Goal: Task Accomplishment & Management: Manage account settings

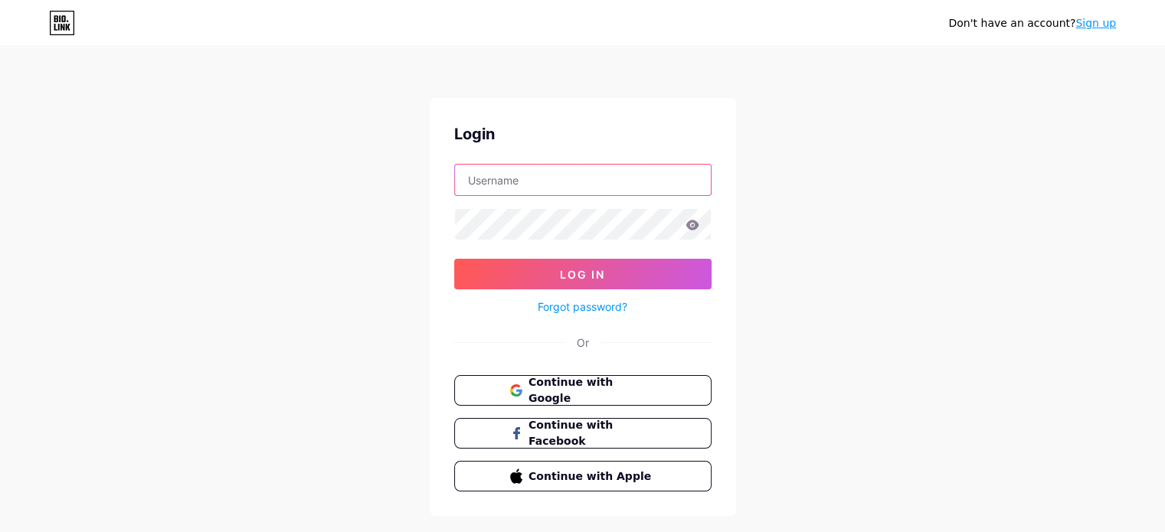
drag, startPoint x: 0, startPoint y: 0, endPoint x: 574, endPoint y: 172, distance: 598.7
click at [574, 172] on input "text" at bounding box center [583, 180] width 256 height 31
type input "[EMAIL_ADDRESS][DOMAIN_NAME]"
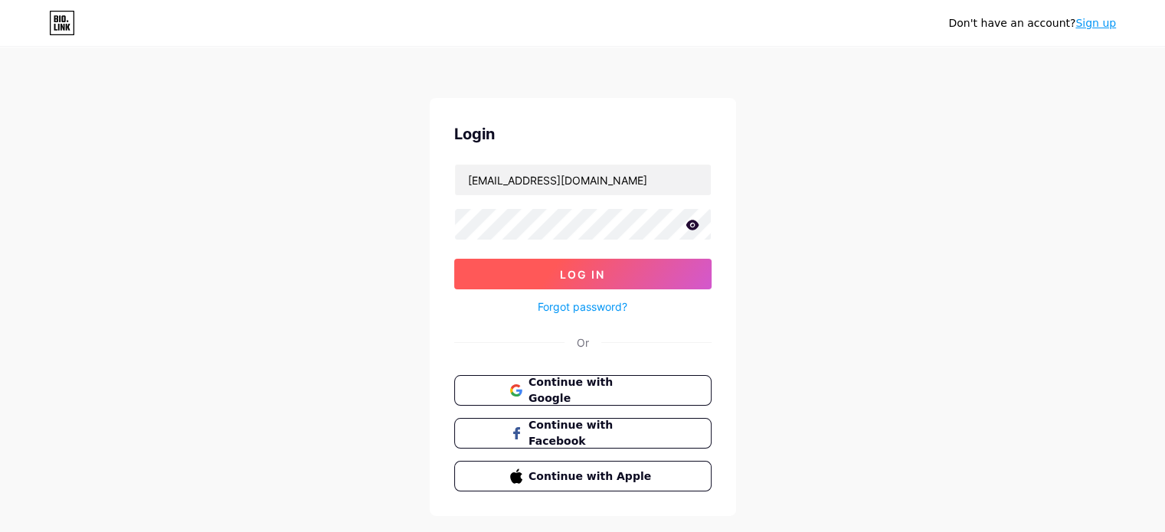
click at [554, 271] on button "Log In" at bounding box center [582, 274] width 257 height 31
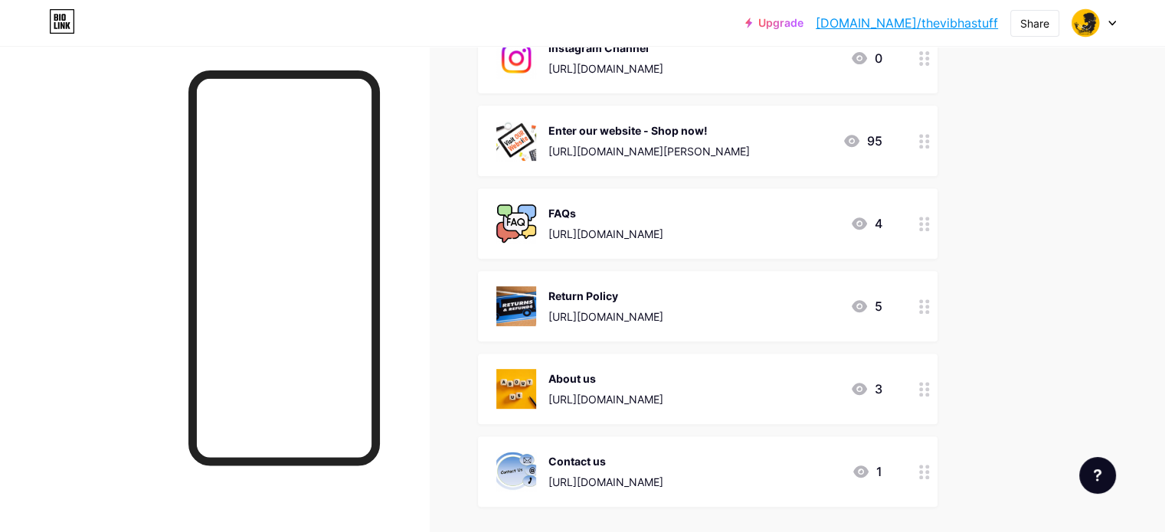
scroll to position [613, 0]
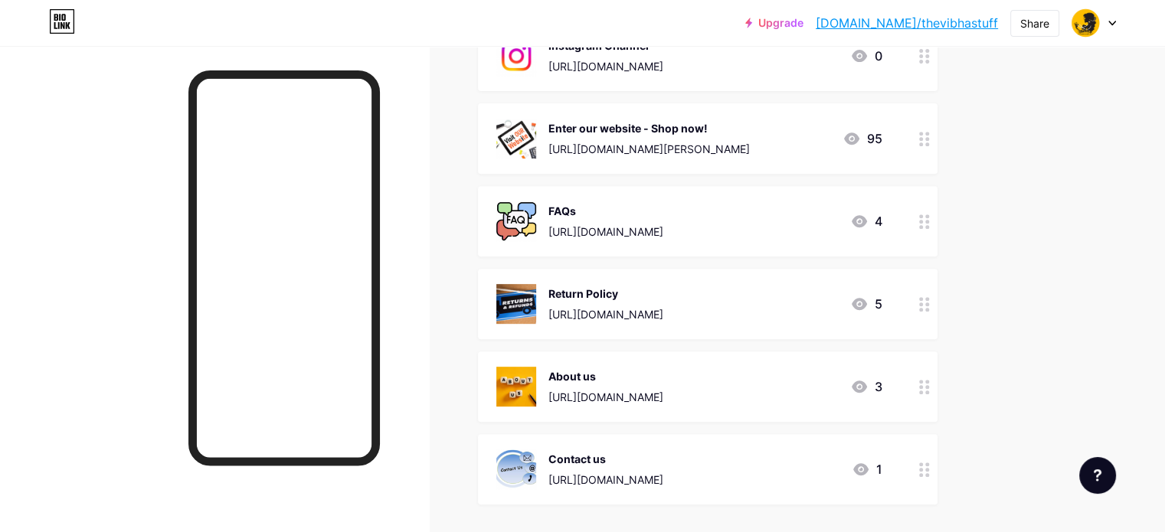
click at [937, 312] on div at bounding box center [924, 304] width 26 height 70
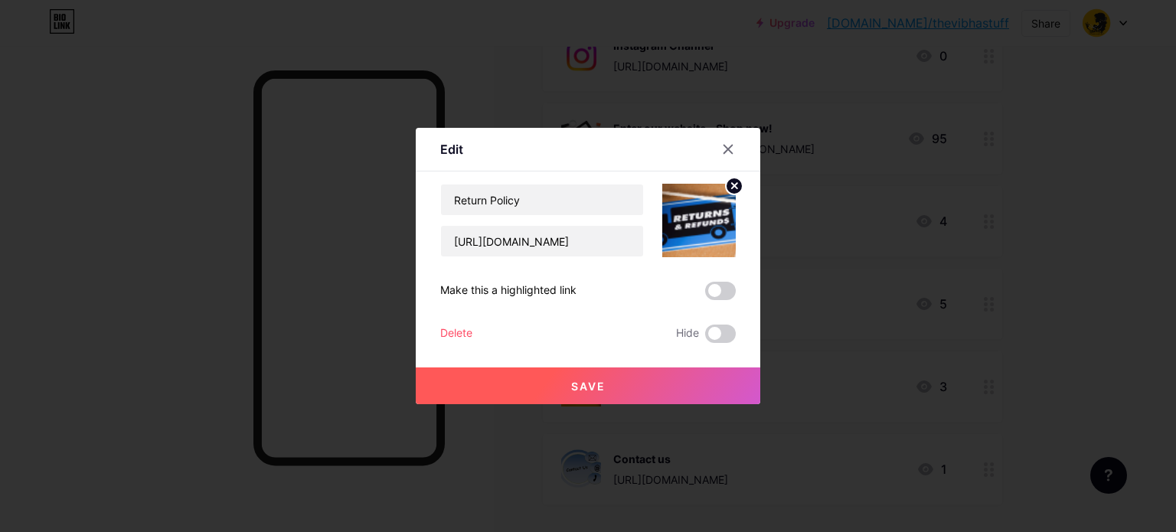
click at [456, 332] on div "Delete" at bounding box center [456, 334] width 32 height 18
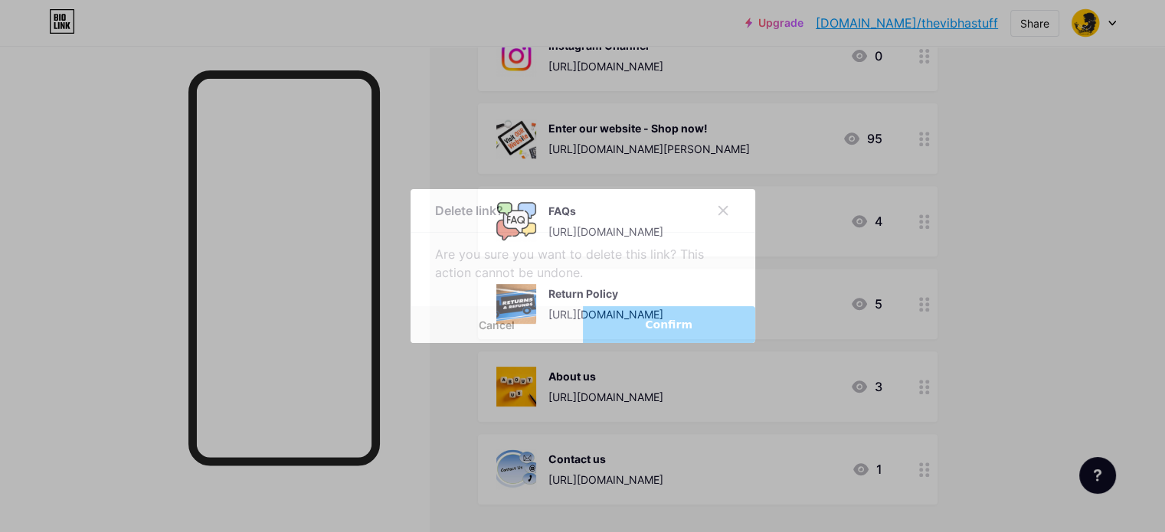
click at [640, 323] on button "Confirm" at bounding box center [669, 324] width 172 height 37
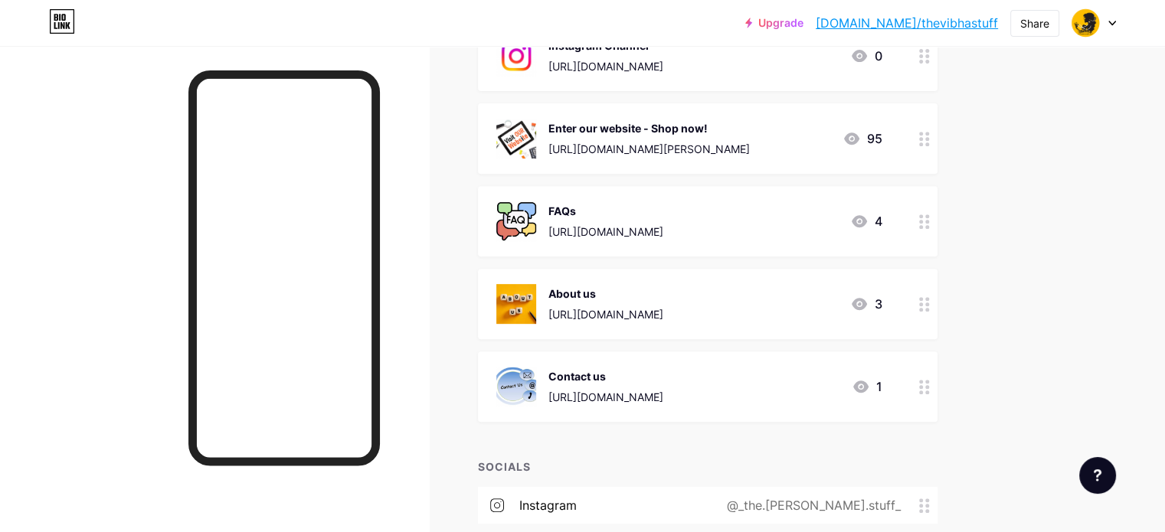
click at [923, 302] on circle at bounding box center [921, 304] width 4 height 4
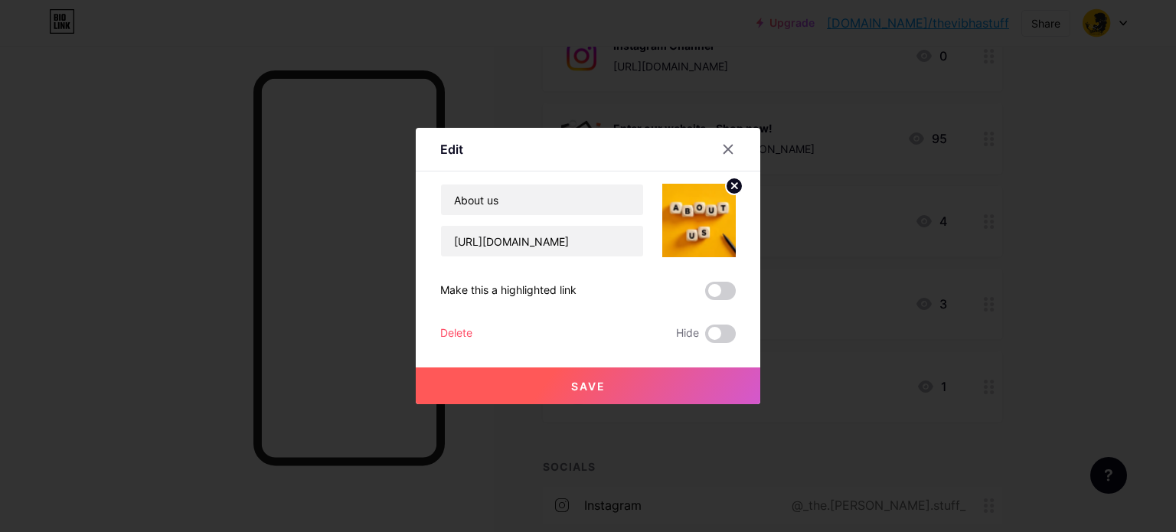
click at [463, 329] on div "Delete" at bounding box center [456, 334] width 32 height 18
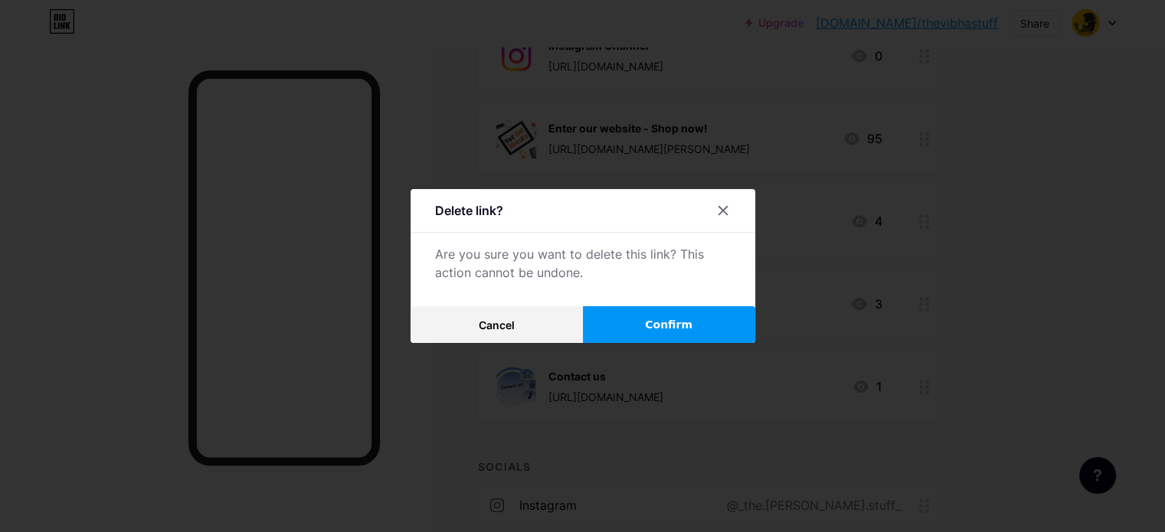
click at [669, 328] on span "Confirm" at bounding box center [668, 325] width 47 height 16
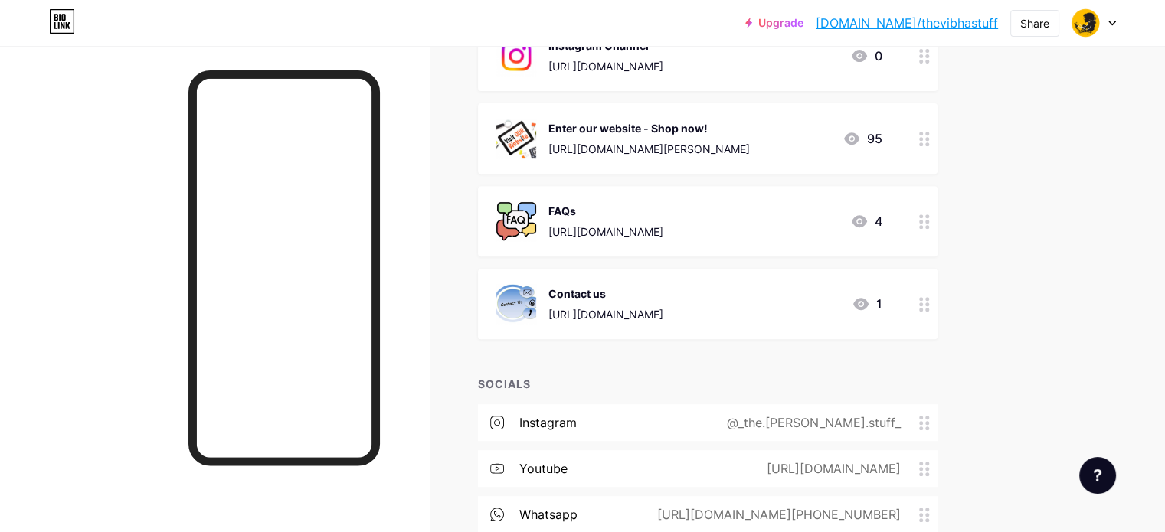
click at [930, 306] on icon at bounding box center [924, 304] width 11 height 15
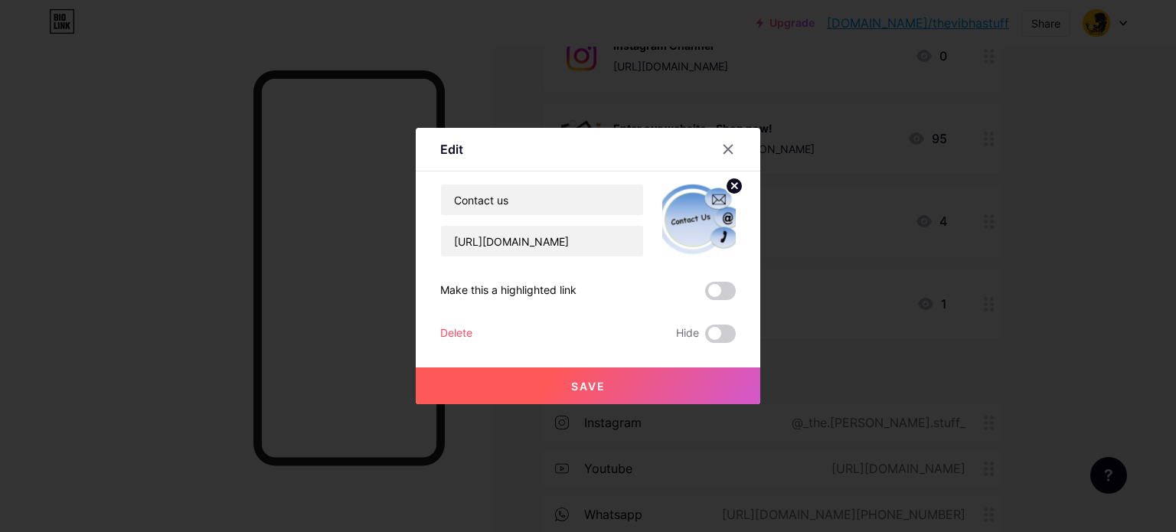
click at [466, 333] on div "Delete" at bounding box center [456, 334] width 32 height 18
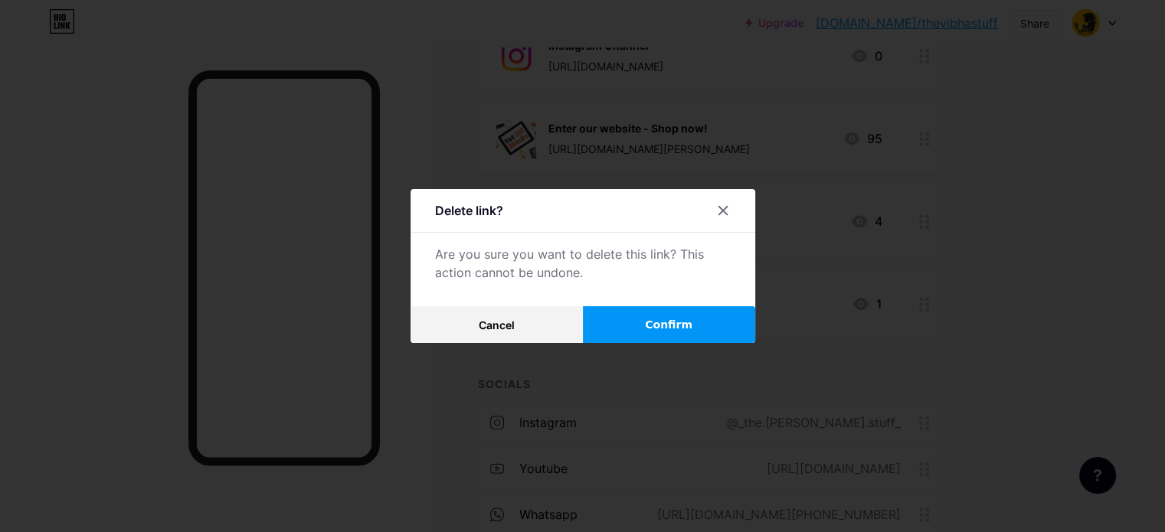
click at [669, 315] on button "Confirm" at bounding box center [669, 324] width 172 height 37
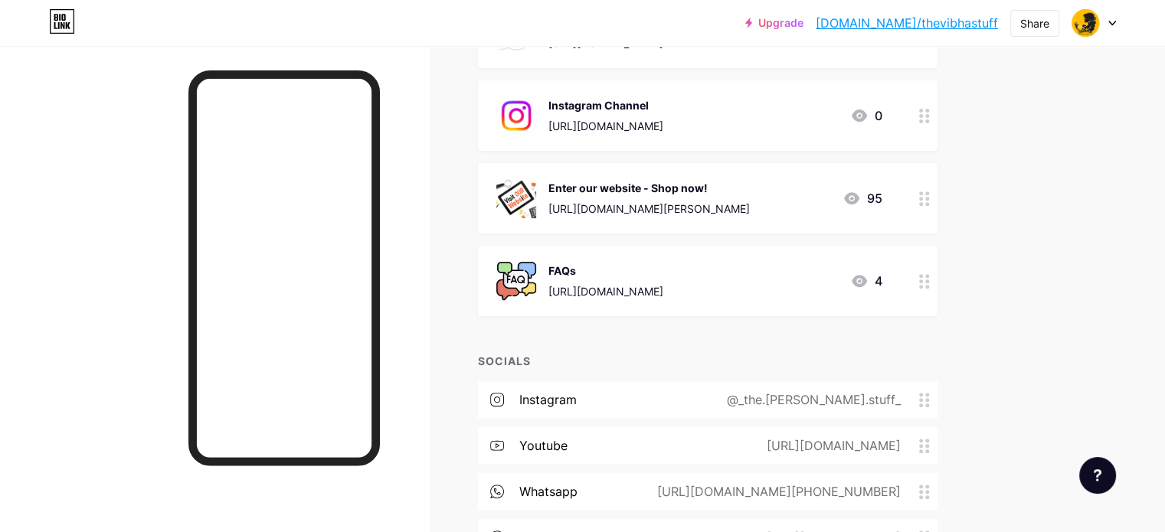
scroll to position [459, 0]
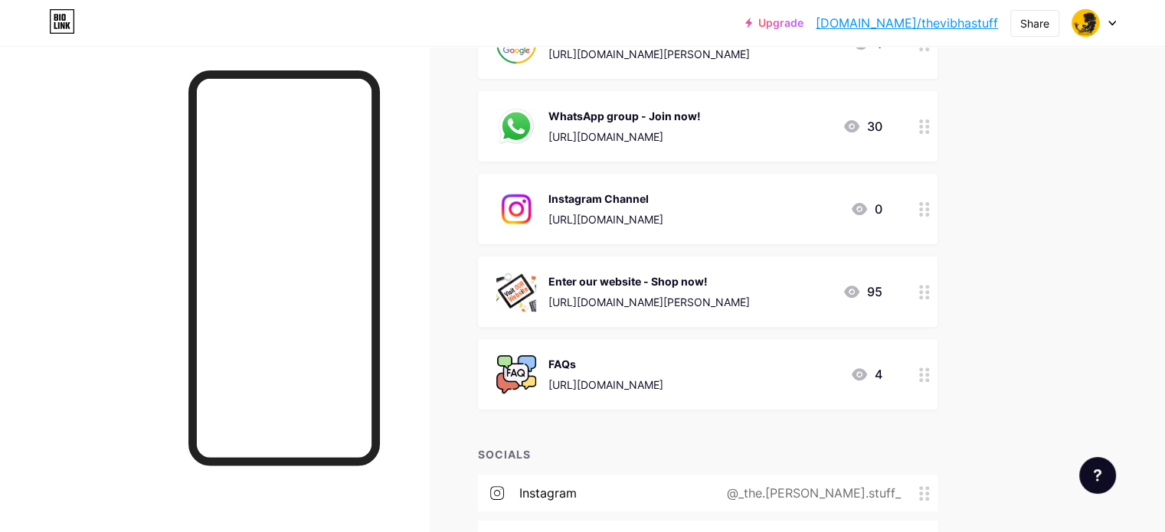
click at [923, 378] on circle at bounding box center [921, 380] width 4 height 4
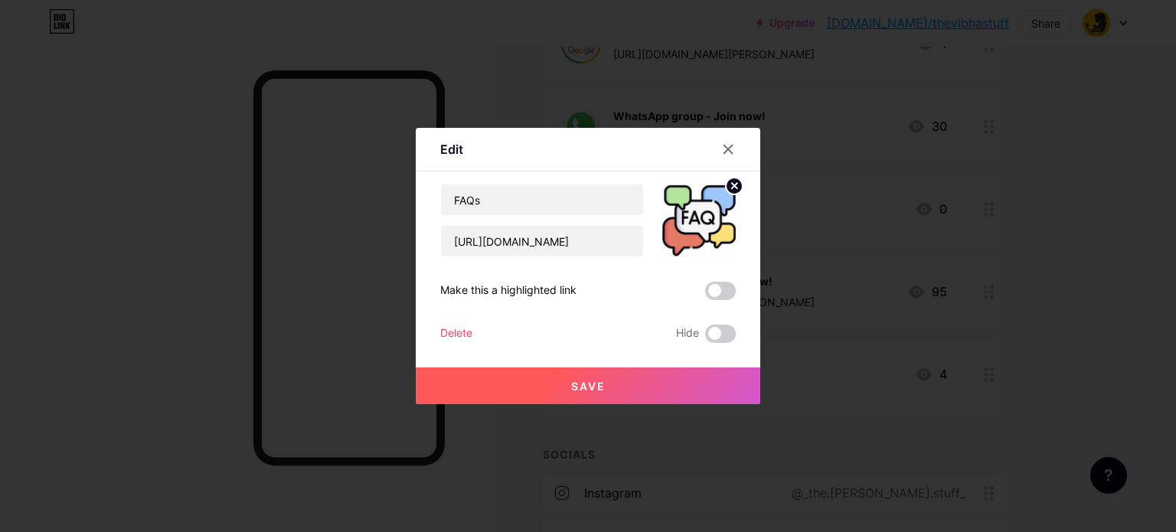
click at [462, 336] on div "Delete" at bounding box center [456, 334] width 32 height 18
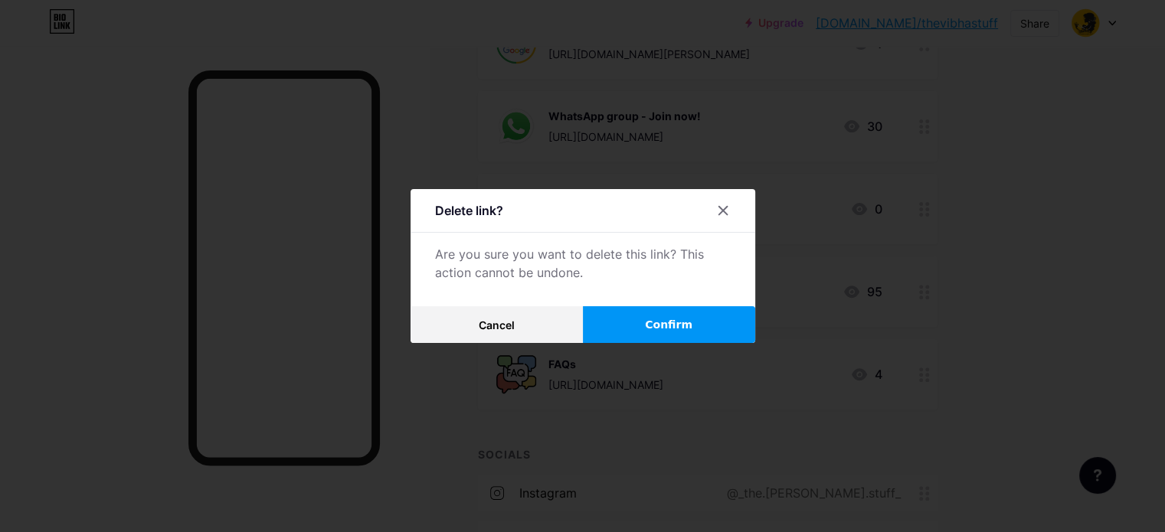
click at [642, 332] on button "Confirm" at bounding box center [669, 324] width 172 height 37
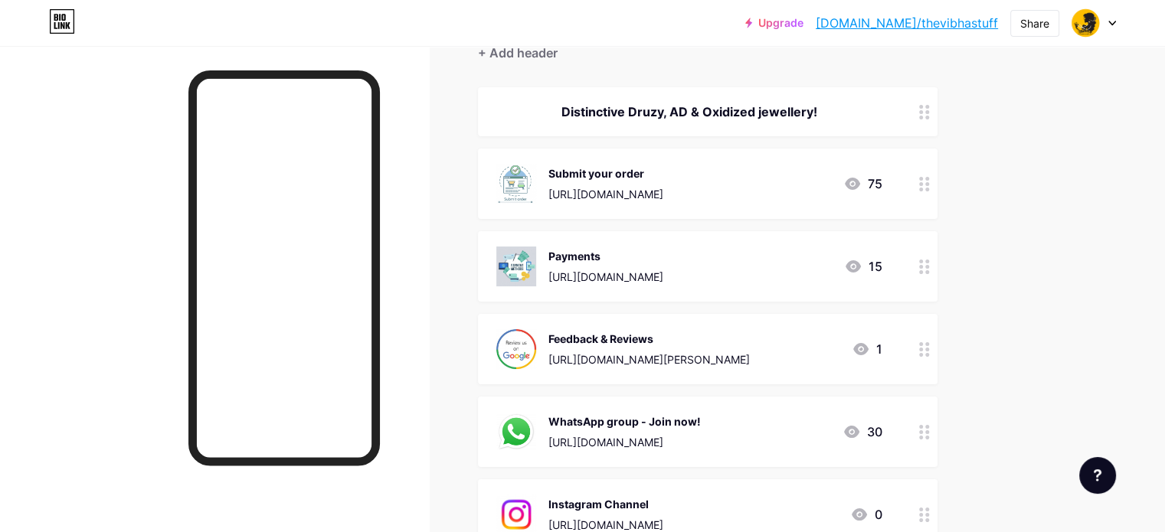
scroll to position [153, 0]
click at [663, 273] on div "[URL][DOMAIN_NAME]" at bounding box center [605, 278] width 115 height 16
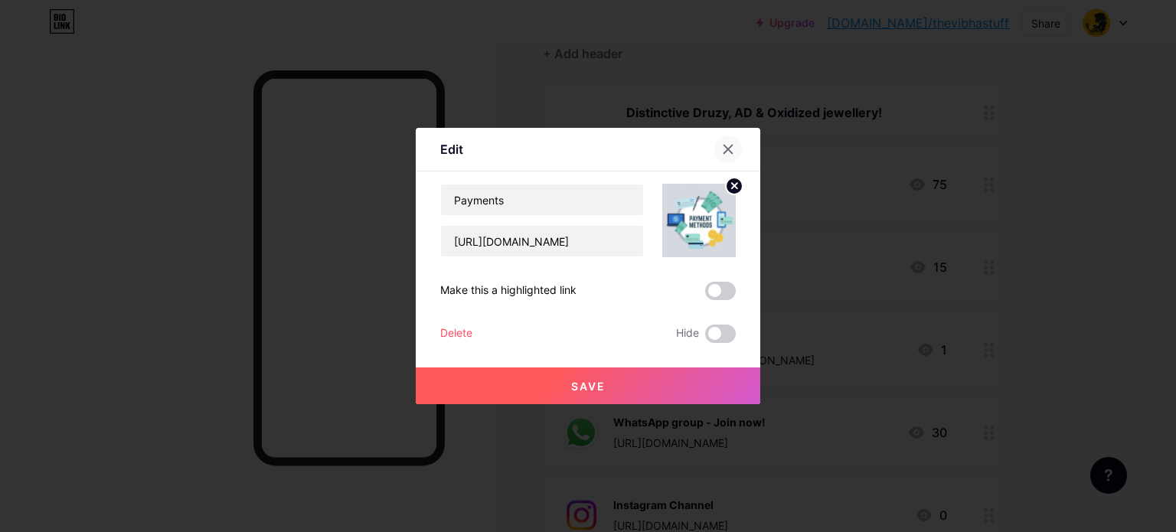
click at [726, 153] on icon at bounding box center [728, 149] width 12 height 12
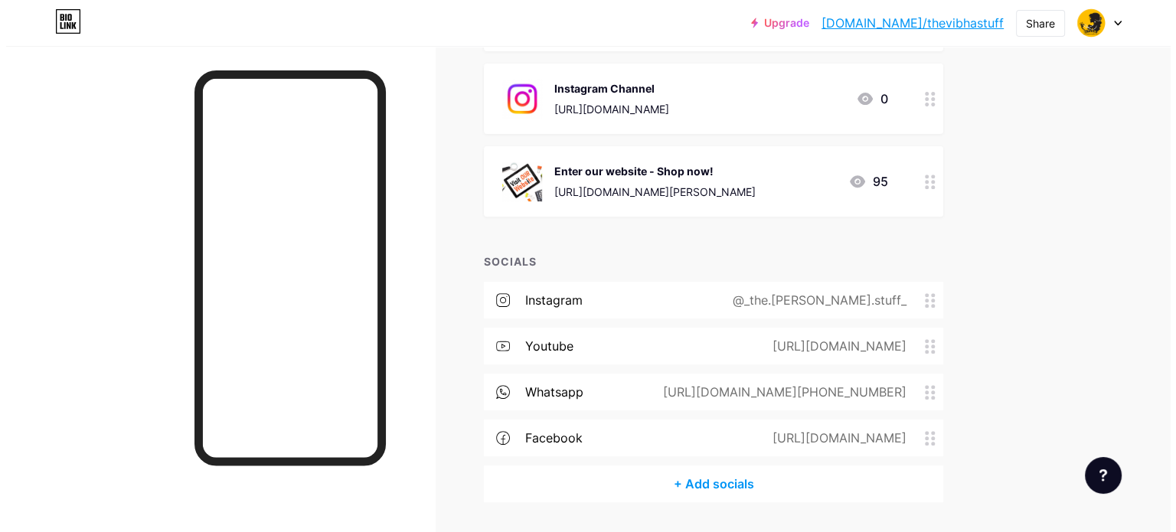
scroll to position [615, 0]
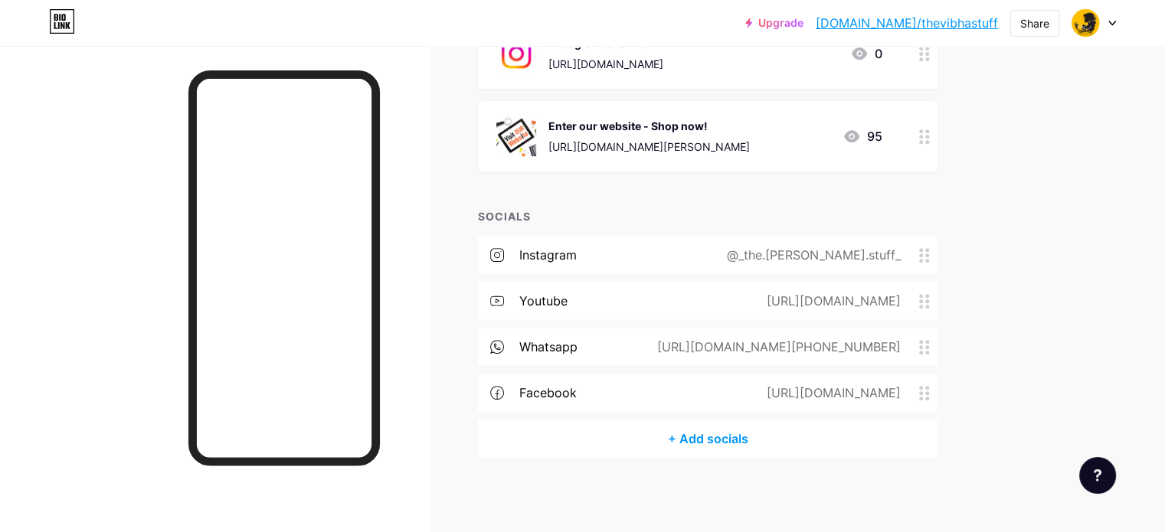
click at [793, 302] on div "[URL][DOMAIN_NAME]" at bounding box center [830, 301] width 177 height 18
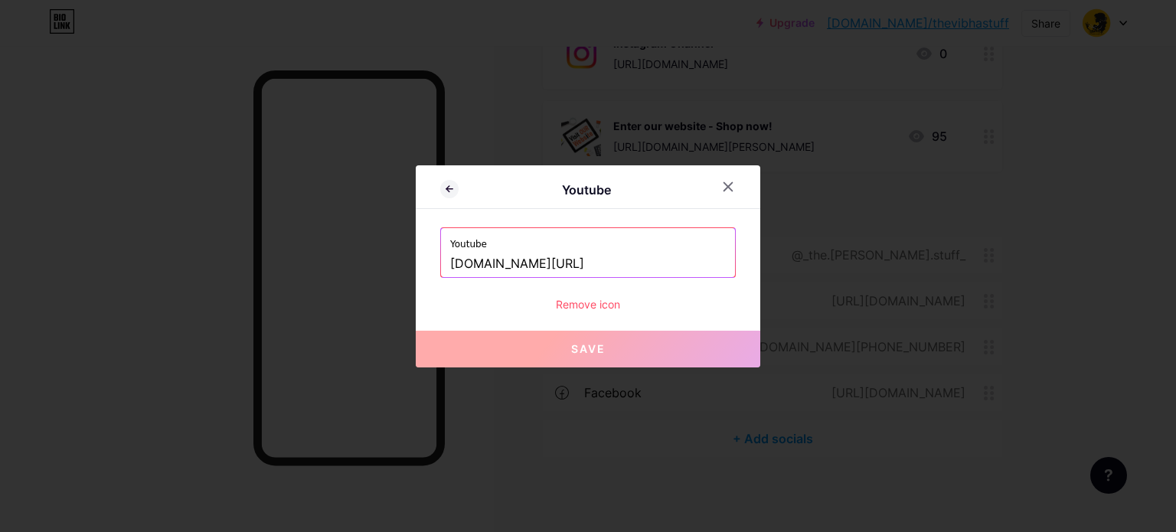
scroll to position [0, 35]
drag, startPoint x: 552, startPoint y: 264, endPoint x: 849, endPoint y: 260, distance: 297.2
click at [849, 260] on div "Youtube Youtube [DOMAIN_NAME][URL] Remove icon Save" at bounding box center [588, 266] width 1176 height 532
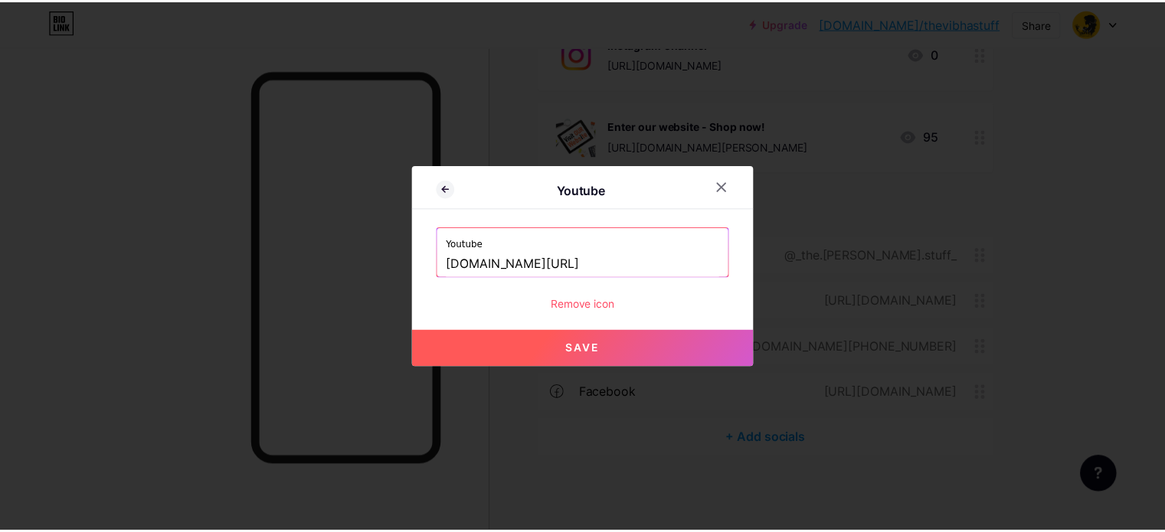
scroll to position [0, 0]
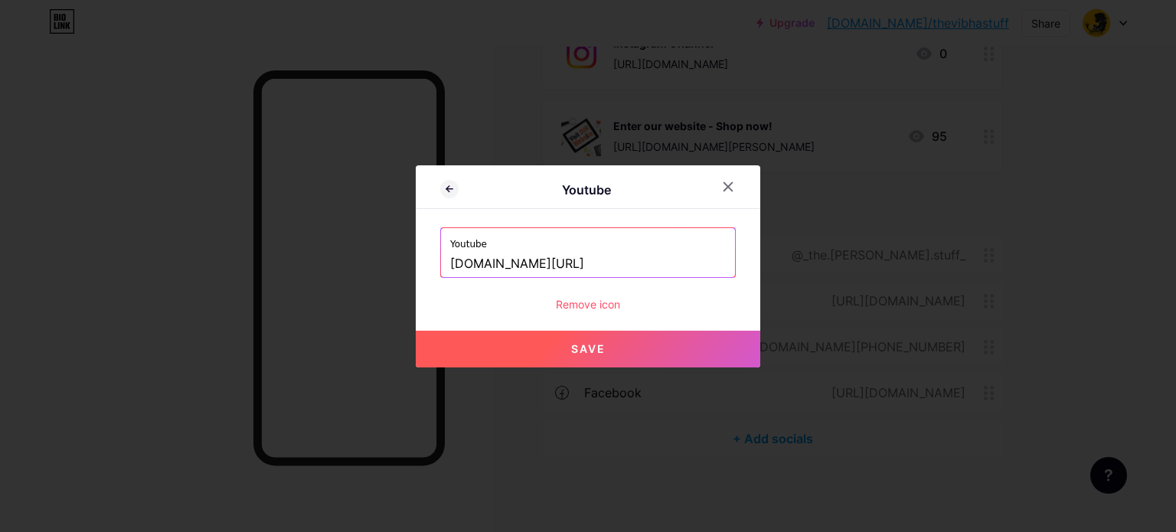
click at [646, 345] on button "Save" at bounding box center [588, 349] width 345 height 37
type input "[URL][DOMAIN_NAME]"
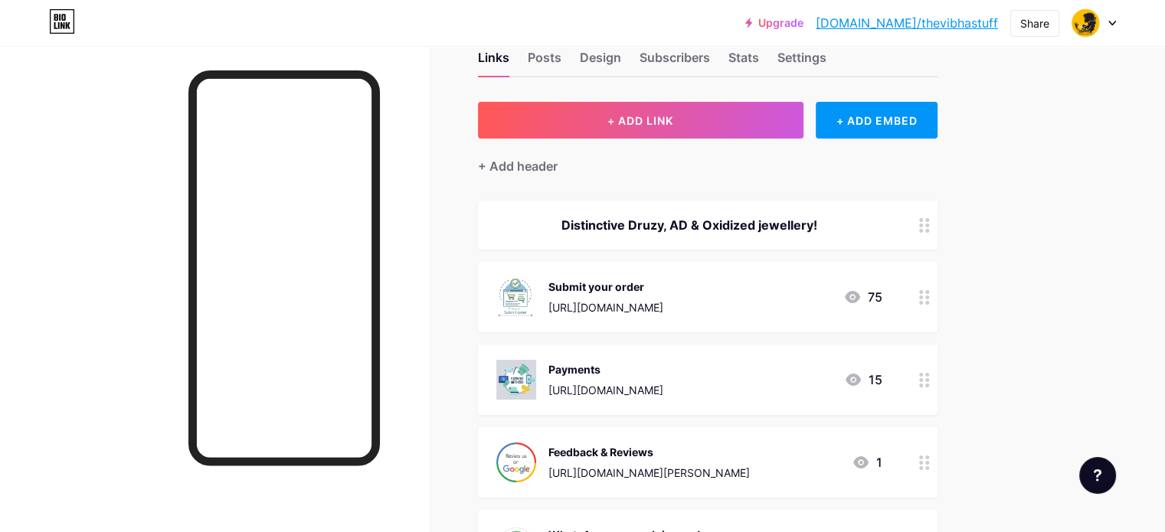
scroll to position [2, 0]
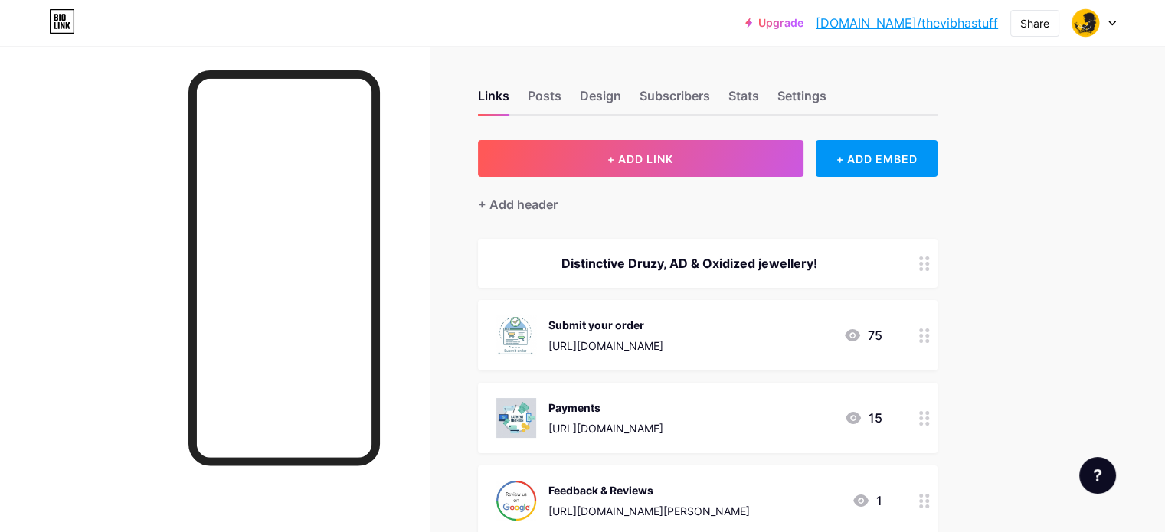
click at [663, 433] on div "[URL][DOMAIN_NAME]" at bounding box center [605, 428] width 115 height 16
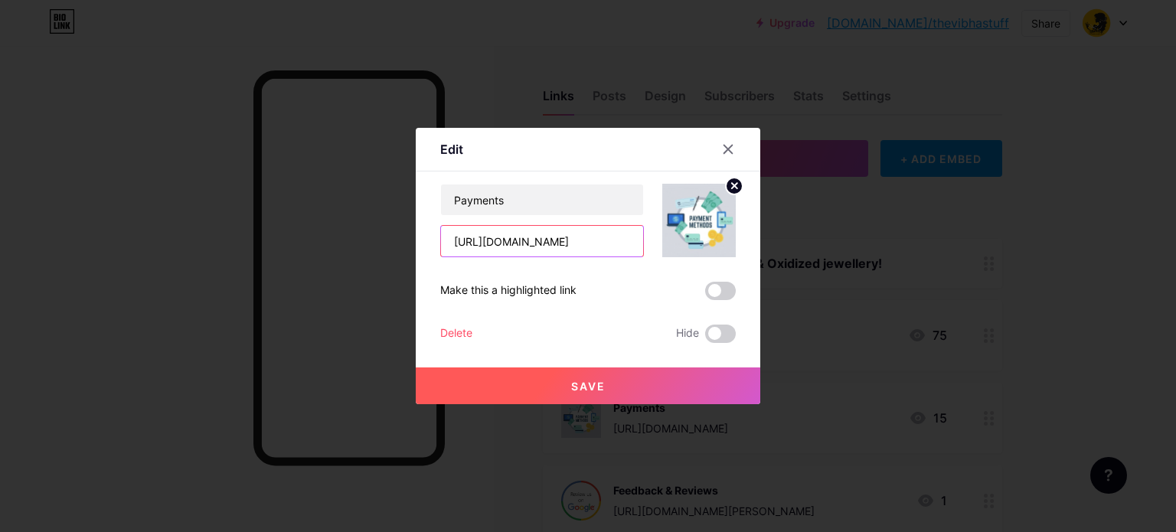
click at [554, 244] on input "[URL][DOMAIN_NAME]" at bounding box center [542, 241] width 202 height 31
click at [734, 149] on icon at bounding box center [728, 149] width 12 height 12
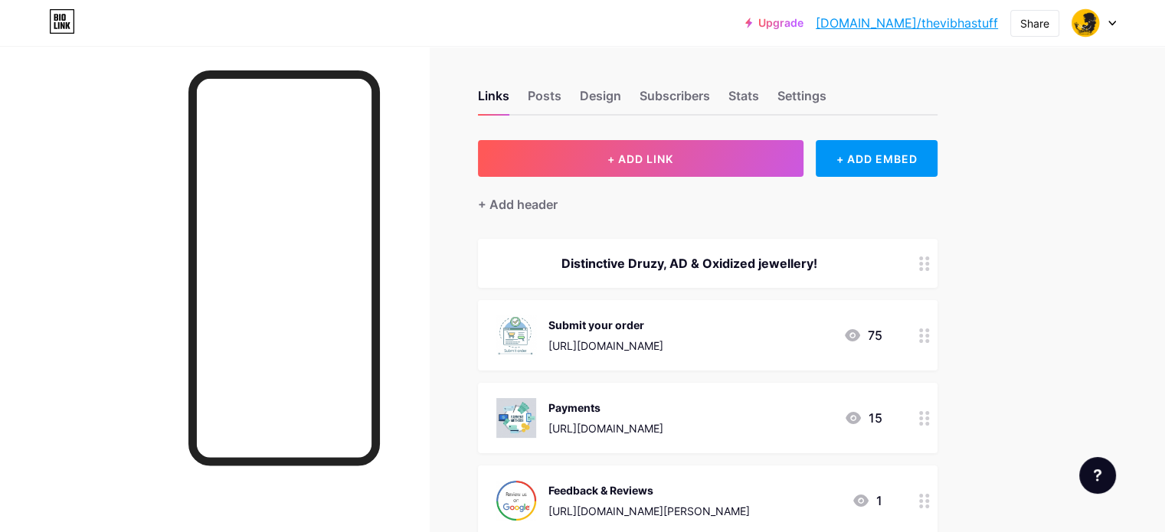
scroll to position [0, 0]
